Goal: Transaction & Acquisition: Purchase product/service

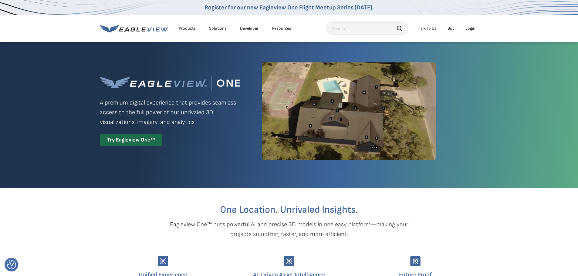
click at [469, 28] on div "Login" at bounding box center [470, 28] width 10 height 5
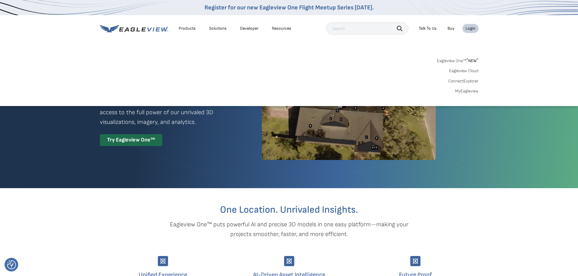
click at [463, 59] on link "Eagleview One™ * NEW *" at bounding box center [458, 59] width 42 height 7
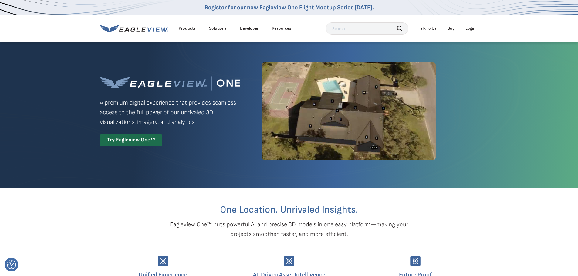
click at [471, 30] on div "Login" at bounding box center [470, 28] width 10 height 5
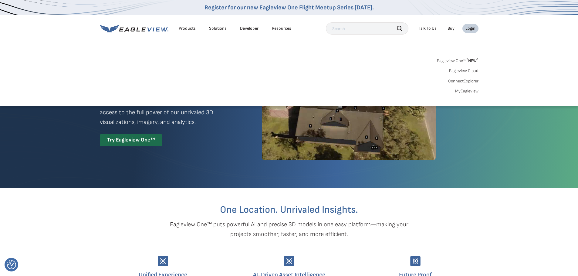
click at [467, 71] on link "Eagleview Cloud" at bounding box center [463, 70] width 29 height 5
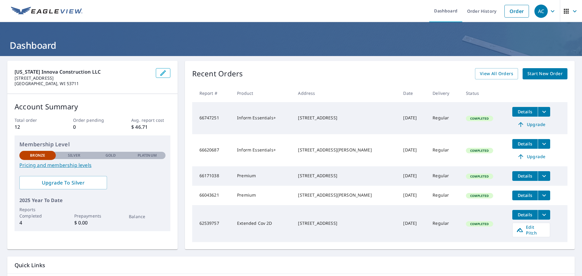
click at [530, 73] on span "Start New Order" at bounding box center [545, 74] width 35 height 8
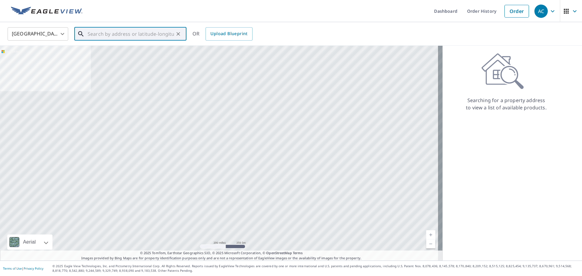
click at [98, 35] on input "text" at bounding box center [131, 33] width 86 height 17
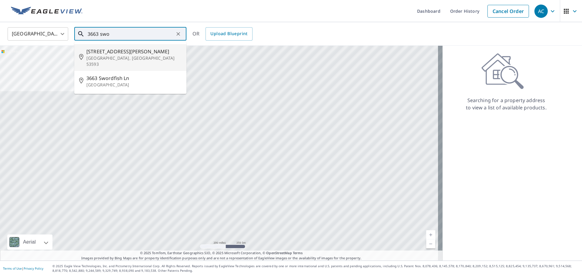
click at [102, 53] on span "3663 Swoboda Rd" at bounding box center [133, 51] width 95 height 7
type input "3663 Swoboda Rd Verona, WI 53593"
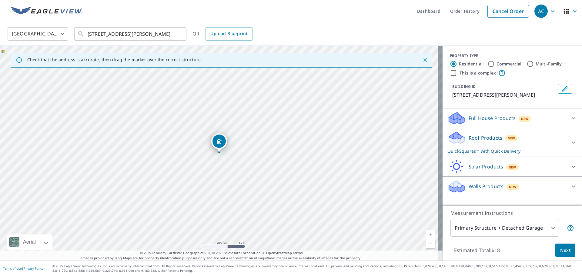
click at [489, 139] on p "Roof Products" at bounding box center [486, 137] width 34 height 7
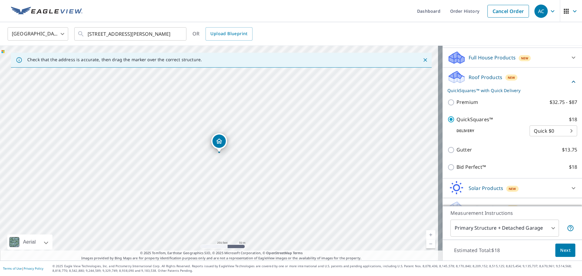
scroll to position [72, 0]
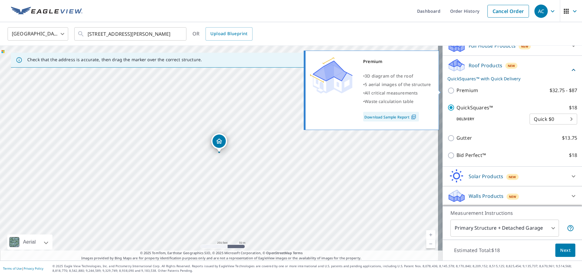
click at [457, 93] on p "Premium" at bounding box center [468, 91] width 22 height 8
click at [456, 93] on input "Premium $32.75 - $87" at bounding box center [452, 90] width 9 height 7
checkbox input "true"
checkbox input "false"
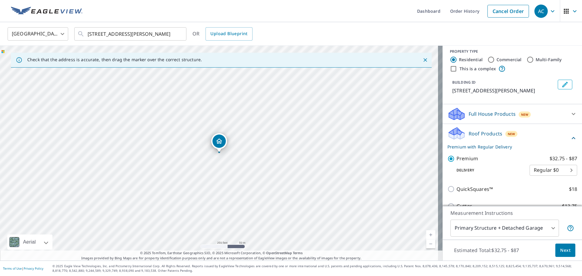
scroll to position [0, 0]
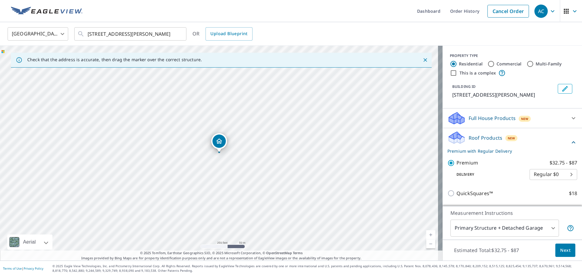
click at [537, 123] on div "Full House Products New" at bounding box center [507, 118] width 119 height 14
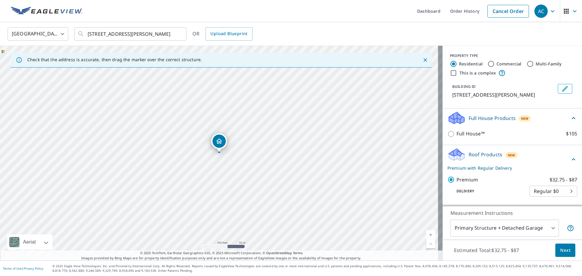
click at [523, 155] on div "Roof Products New Premium with Regular Delivery" at bounding box center [509, 160] width 123 height 24
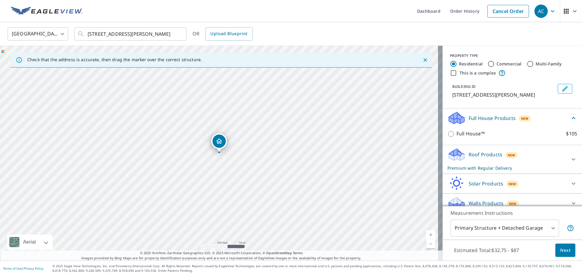
click at [522, 158] on div "Roof Products New Premium with Regular Delivery" at bounding box center [507, 160] width 119 height 24
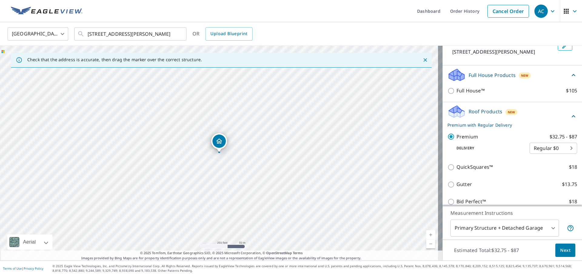
scroll to position [61, 0]
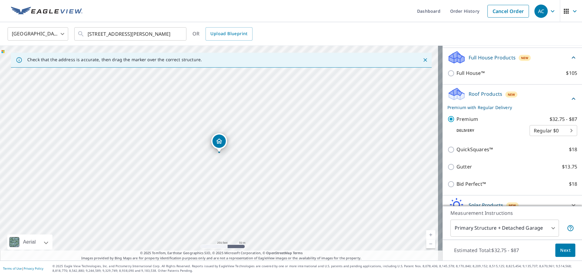
click at [550, 133] on body "AC AC Dashboard Order History Cancel Order AC United States US ​ 3663 Swoboda R…" at bounding box center [291, 138] width 582 height 276
click at [543, 133] on li "Regular $0" at bounding box center [545, 130] width 48 height 11
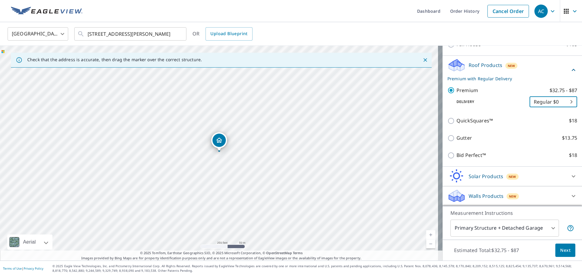
click at [547, 229] on body "AC AC Dashboard Order History Cancel Order AC United States US ​ 3663 Swoboda R…" at bounding box center [291, 138] width 582 height 276
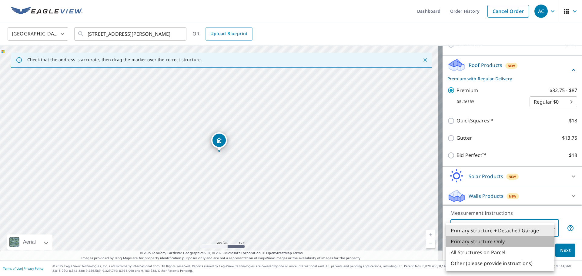
click at [481, 244] on li "Primary Structure Only" at bounding box center [500, 241] width 109 height 11
type input "2"
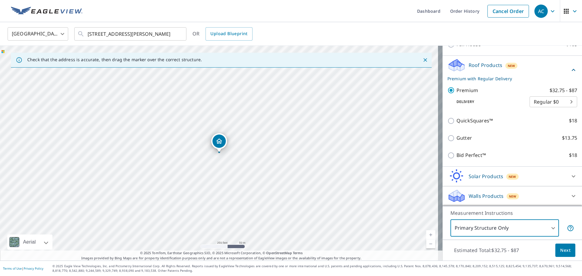
click at [516, 231] on body "AC AC Dashboard Order History Cancel Order AC United States US ​ 3663 Swoboda R…" at bounding box center [291, 138] width 582 height 276
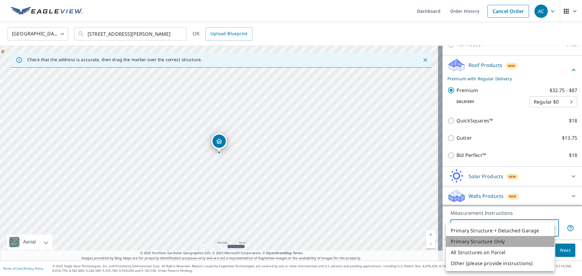
click at [482, 241] on li "Primary Structure Only" at bounding box center [500, 241] width 109 height 11
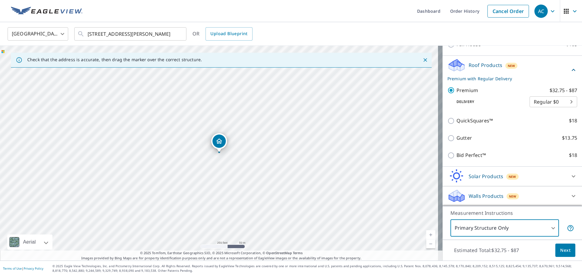
click at [495, 232] on body "AC AC Dashboard Order History Cancel Order AC United States US ​ 3663 Swoboda R…" at bounding box center [291, 138] width 582 height 276
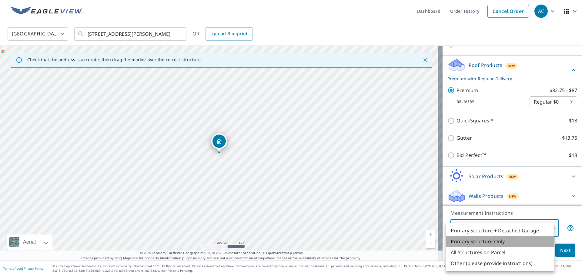
click at [492, 244] on li "Primary Structure Only" at bounding box center [500, 241] width 109 height 11
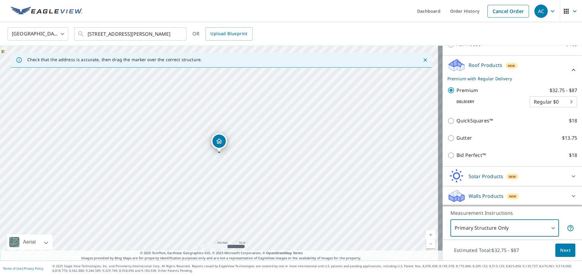
click at [561, 250] on span "Next" at bounding box center [566, 251] width 10 height 8
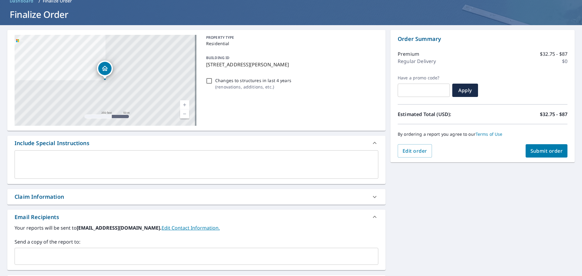
scroll to position [15, 0]
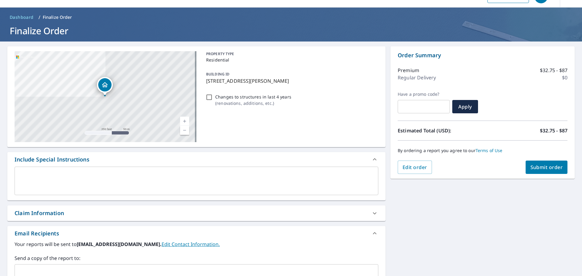
click at [553, 163] on button "Submit order" at bounding box center [547, 167] width 42 height 13
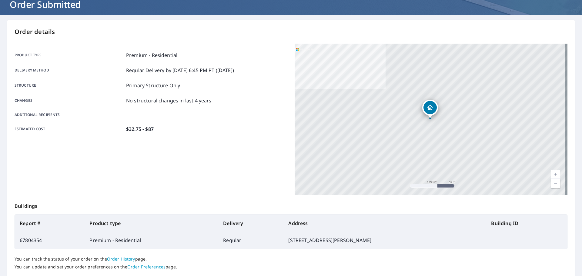
scroll to position [20, 0]
